Goal: Information Seeking & Learning: Understand process/instructions

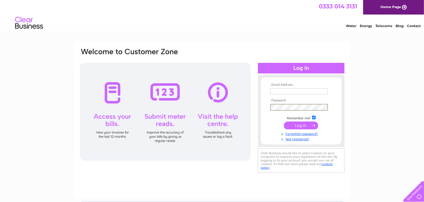
click at [314, 117] on input "checkbox" at bounding box center [314, 118] width 4 height 4
checkbox input "false"
click at [280, 91] on input "text" at bounding box center [299, 91] width 58 height 7
type input "lynnstanleyfcutterltd@hotmail.co.uk"
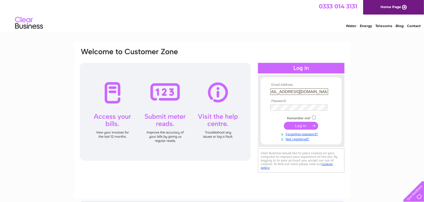
scroll to position [0, 0]
click at [298, 126] on input "submit" at bounding box center [301, 125] width 34 height 8
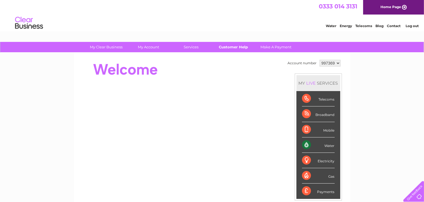
click at [233, 47] on link "Customer Help" at bounding box center [233, 47] width 46 height 10
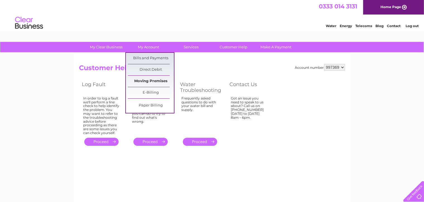
click at [154, 80] on link "Moving Premises" at bounding box center [151, 81] width 46 height 11
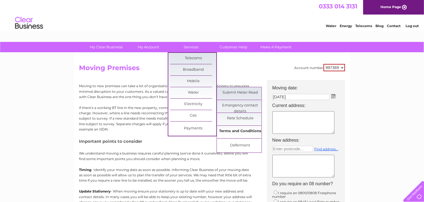
click at [251, 129] on link "Terms and Conditions" at bounding box center [240, 131] width 46 height 11
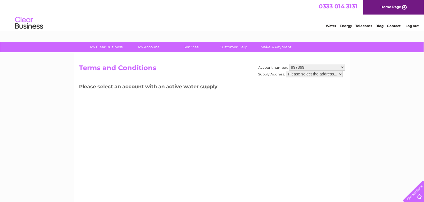
click at [342, 73] on select "Please select the address..." at bounding box center [314, 74] width 57 height 7
click at [286, 71] on select "Please select the address..." at bounding box center [314, 74] width 57 height 7
click at [341, 73] on select "Please select the address..." at bounding box center [314, 74] width 57 height 7
click at [286, 71] on select "Please select the address..." at bounding box center [314, 74] width 57 height 7
click at [343, 67] on select "997369" at bounding box center [317, 67] width 56 height 7
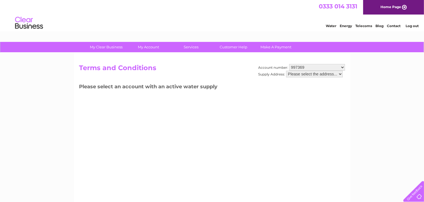
click at [289, 64] on select "997369" at bounding box center [317, 67] width 56 height 7
click at [311, 72] on select "Please select the address..." at bounding box center [314, 74] width 57 height 7
click at [341, 73] on select "Please select the address..." at bounding box center [314, 74] width 57 height 7
drag, startPoint x: 341, startPoint y: 73, endPoint x: 301, endPoint y: 109, distance: 53.7
click at [301, 109] on div "Account number: 997369 Supply Address: Please select the address... Terms and C…" at bounding box center [212, 131] width 276 height 156
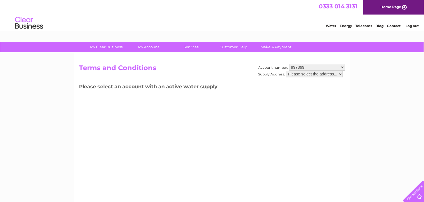
click at [331, 25] on link "Water" at bounding box center [331, 26] width 11 height 4
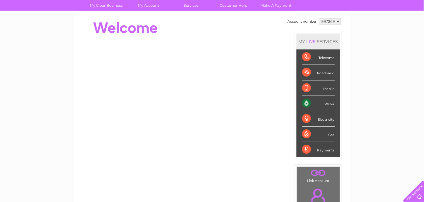
scroll to position [19, 0]
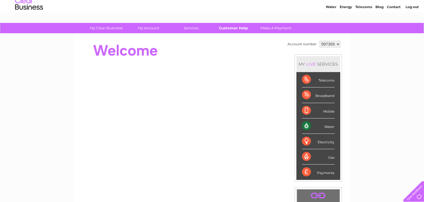
click at [233, 28] on link "Customer Help" at bounding box center [233, 28] width 46 height 10
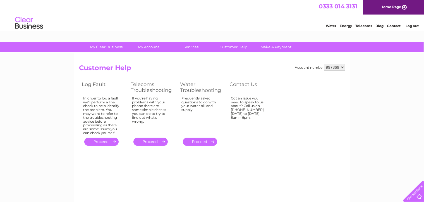
click at [200, 141] on link "." at bounding box center [200, 142] width 34 height 8
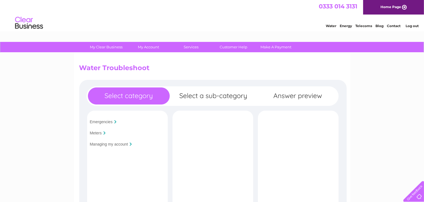
click at [99, 145] on input "Managing my account" at bounding box center [109, 144] width 38 height 4
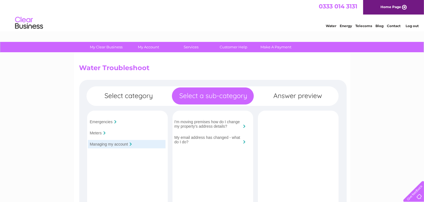
click at [210, 124] on input "I'm moving premises how do I change my property's address details?" at bounding box center [207, 123] width 67 height 9
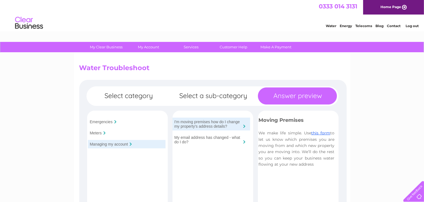
click at [393, 26] on link "Contact" at bounding box center [394, 26] width 14 height 4
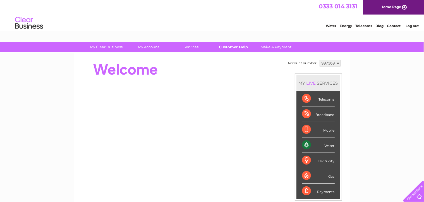
click at [229, 47] on link "Customer Help" at bounding box center [233, 47] width 46 height 10
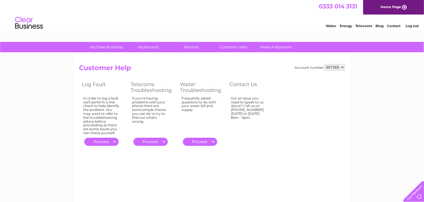
click at [203, 142] on link "." at bounding box center [200, 142] width 34 height 8
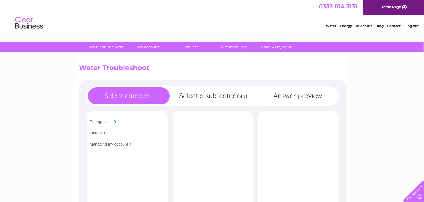
click at [97, 121] on input "Emergencies" at bounding box center [101, 121] width 23 height 4
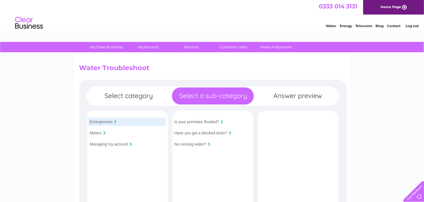
click at [98, 133] on input "Meters" at bounding box center [96, 133] width 12 height 4
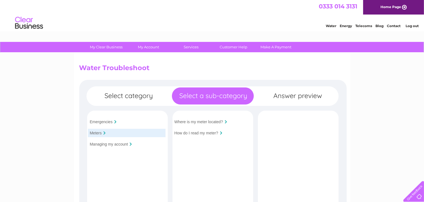
click at [103, 145] on input "Managing my account" at bounding box center [109, 144] width 38 height 4
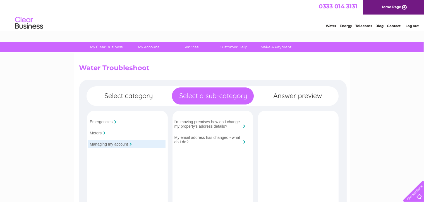
click at [413, 26] on link "Log out" at bounding box center [411, 26] width 13 height 4
